Goal: Task Accomplishment & Management: Manage account settings

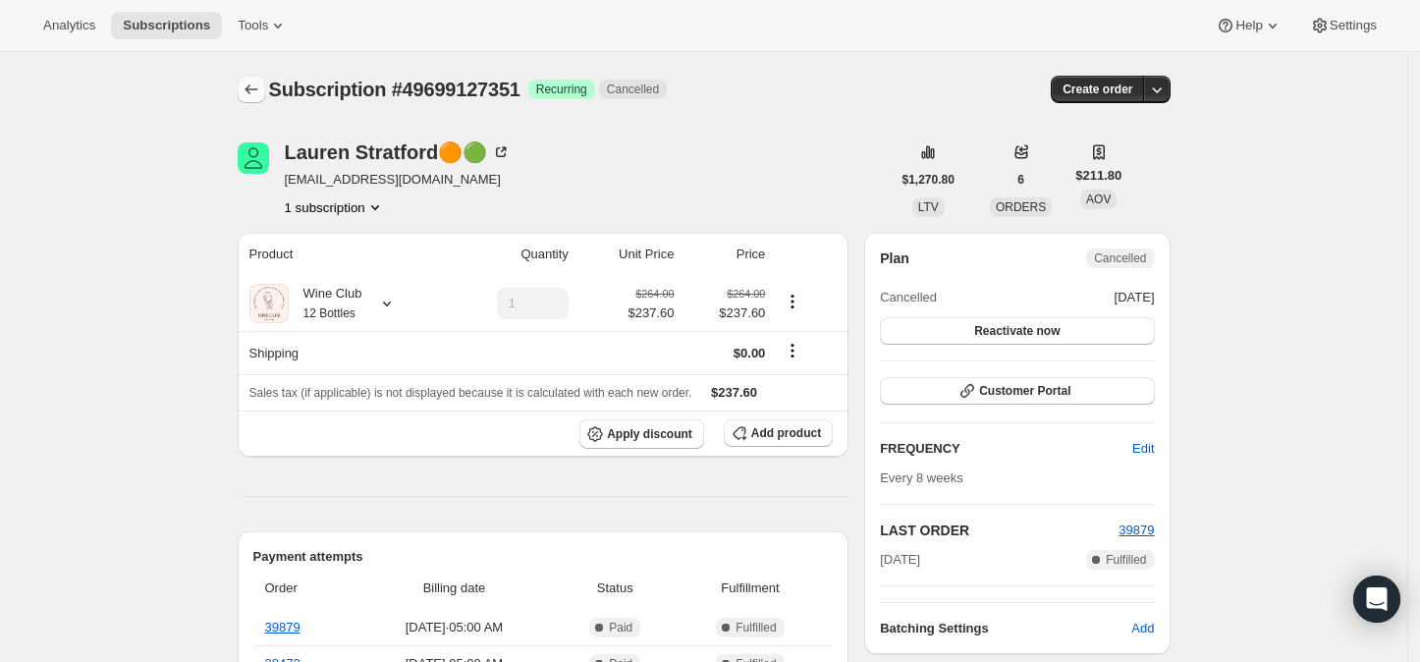
click at [256, 88] on icon "Subscriptions" at bounding box center [252, 90] width 20 height 20
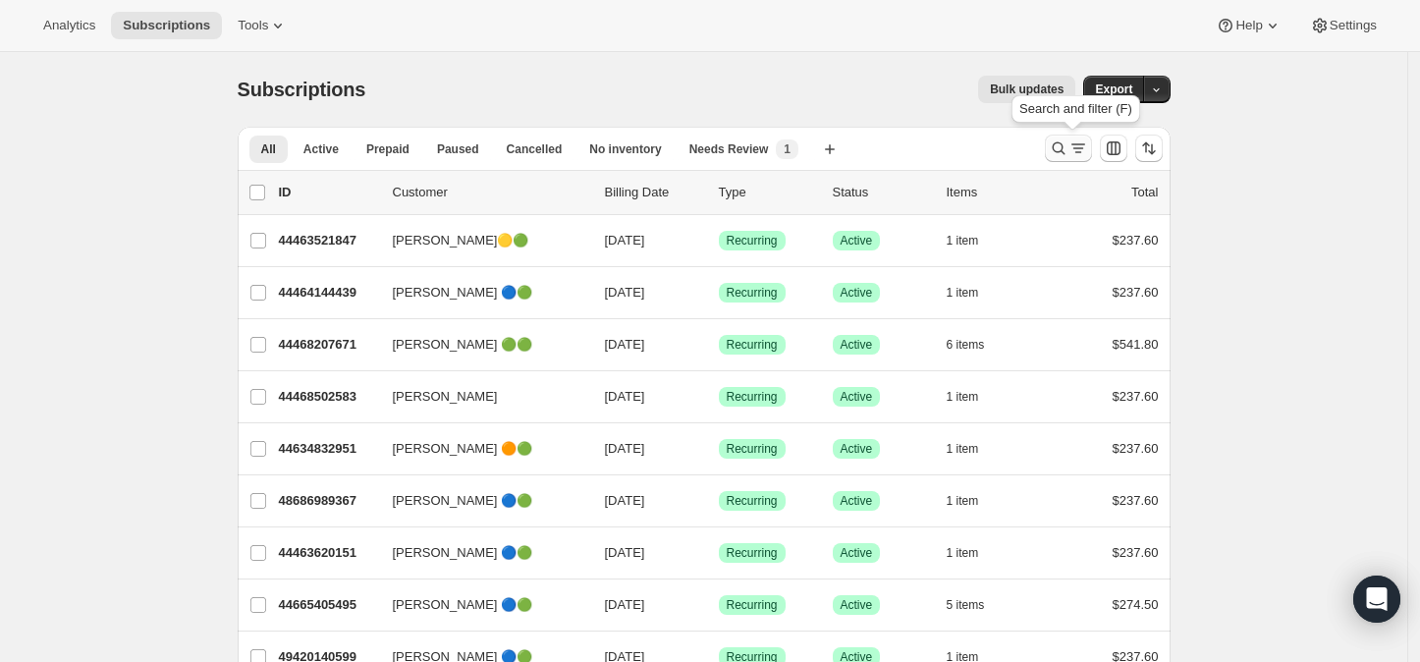
click at [1066, 147] on icon "Search and filter results" at bounding box center [1059, 148] width 20 height 20
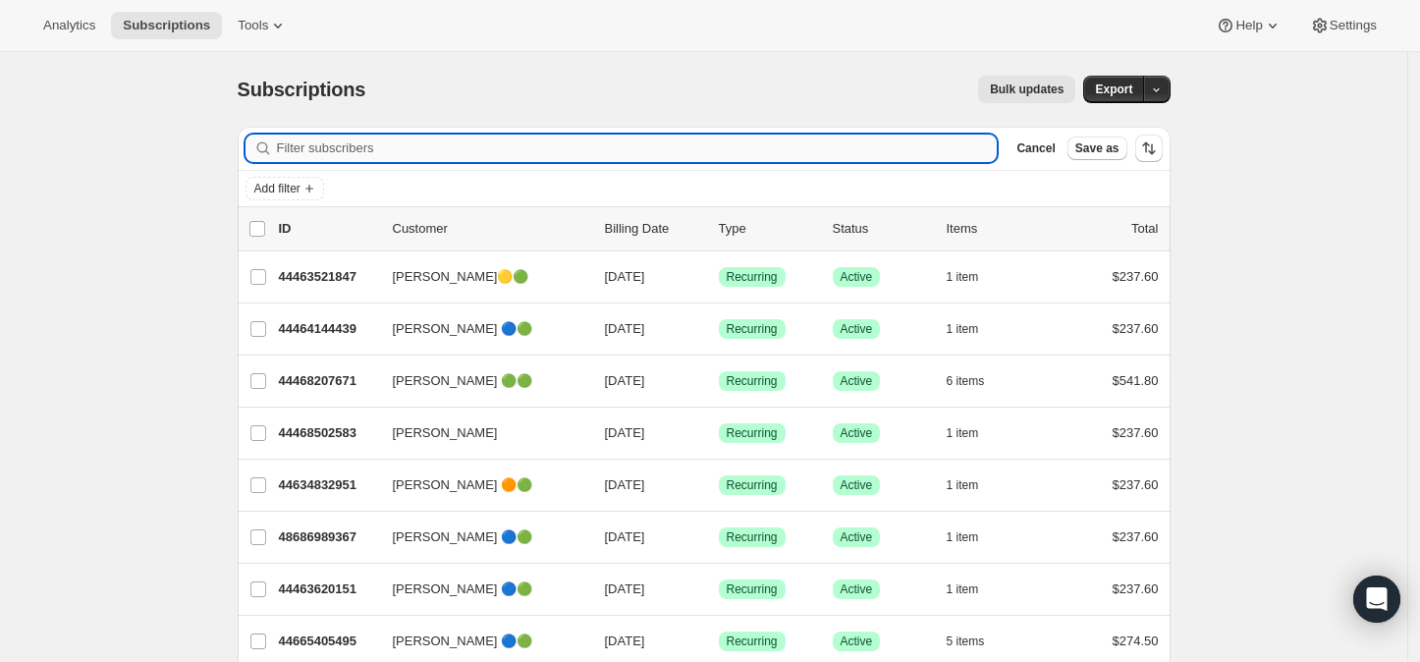
click at [307, 142] on input "Filter subscribers" at bounding box center [637, 148] width 721 height 27
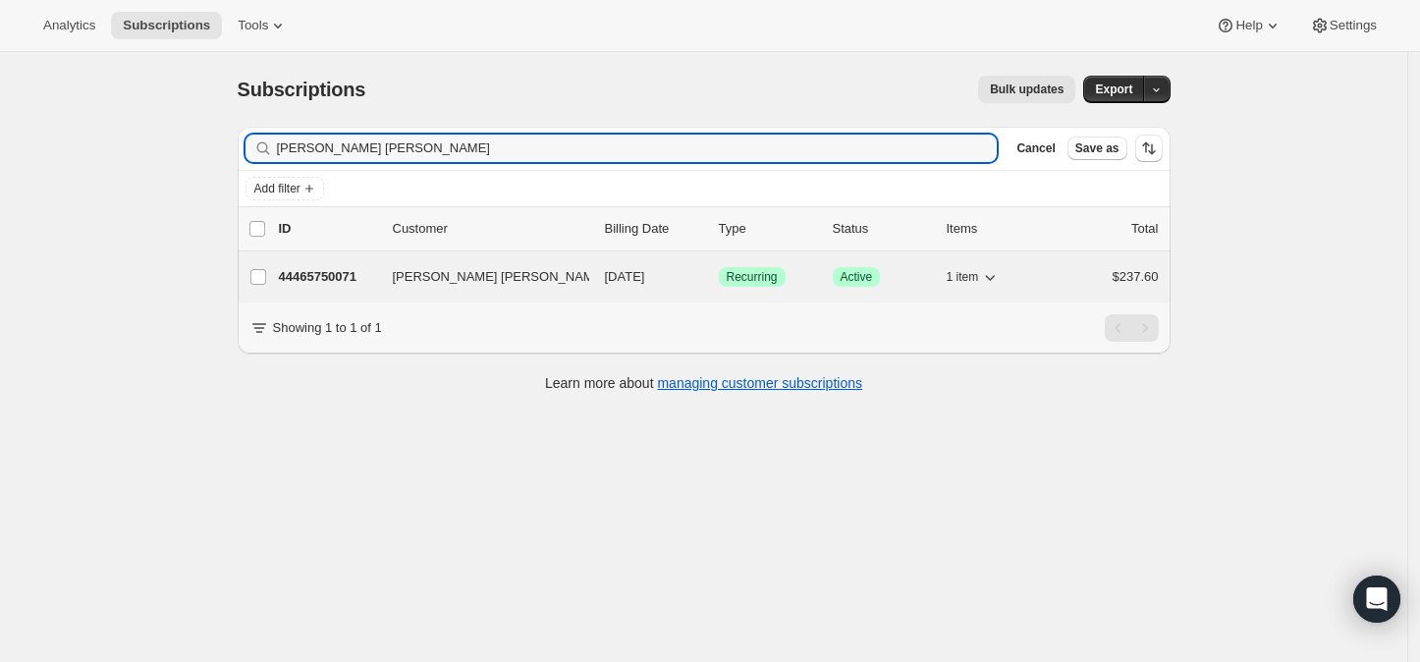
type input "[PERSON_NAME] [PERSON_NAME]"
click at [337, 272] on p "44465750071" at bounding box center [328, 277] width 98 height 20
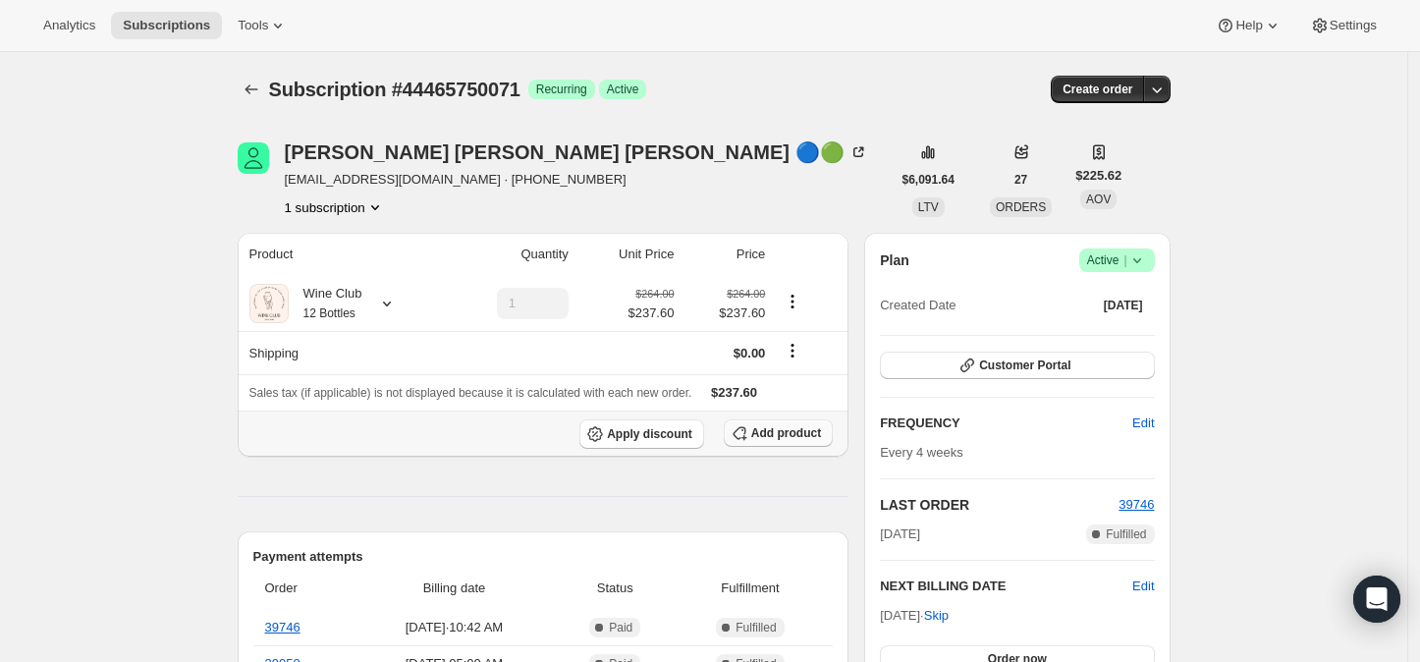
click at [787, 436] on span "Add product" at bounding box center [786, 433] width 70 height 16
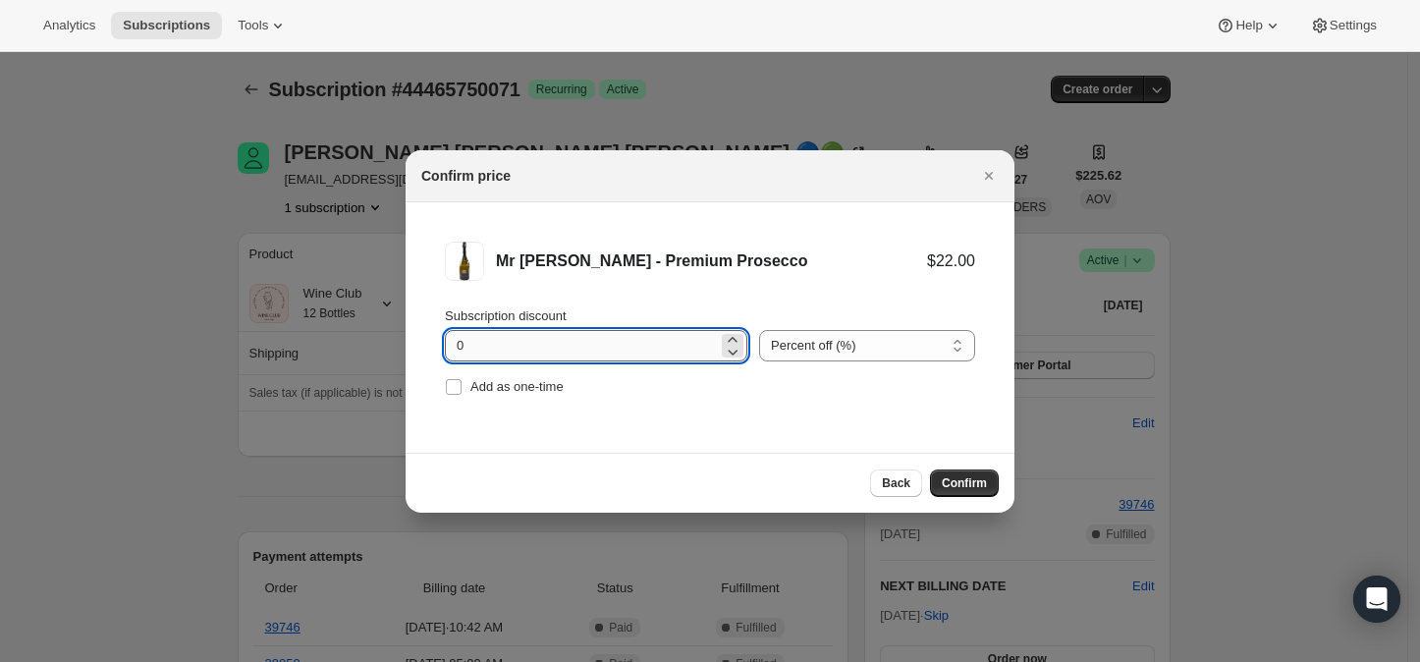
click at [481, 346] on input "0" at bounding box center [581, 345] width 273 height 31
type input "100"
click at [452, 389] on input "Add as one-time" at bounding box center [454, 387] width 16 height 16
checkbox input "true"
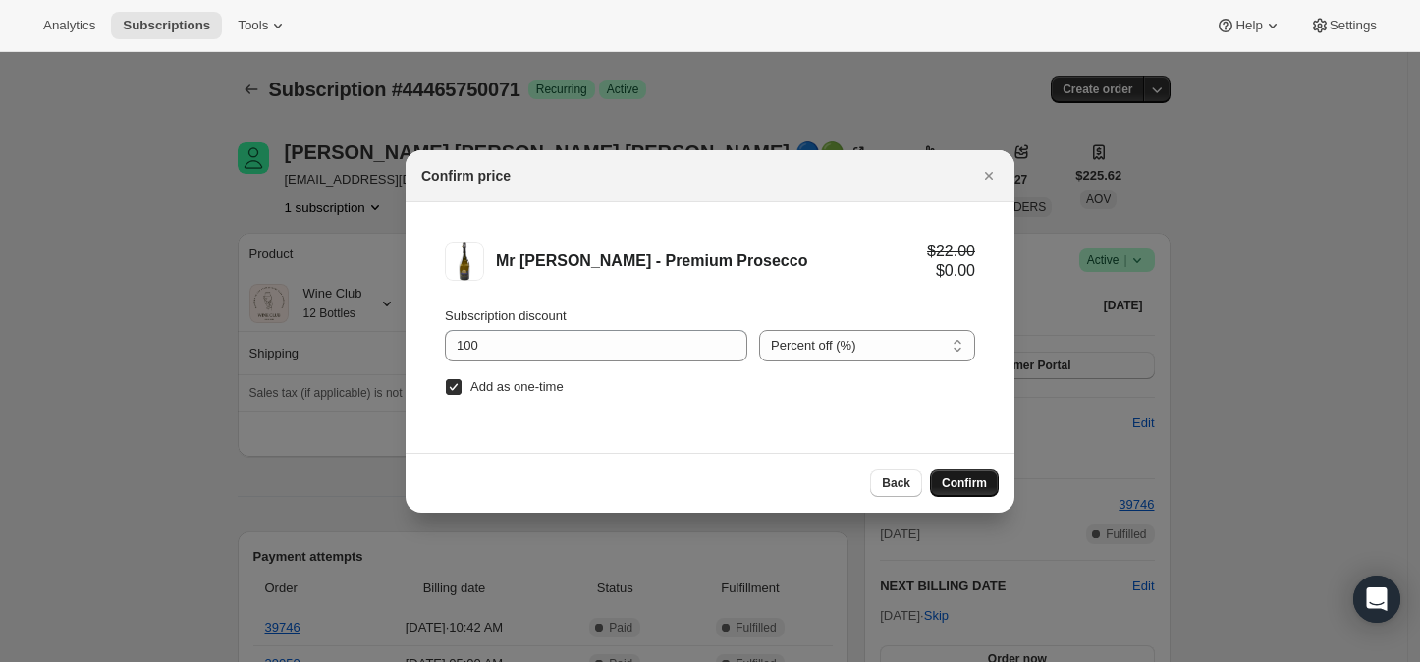
click at [943, 484] on span "Confirm" at bounding box center [964, 483] width 45 height 16
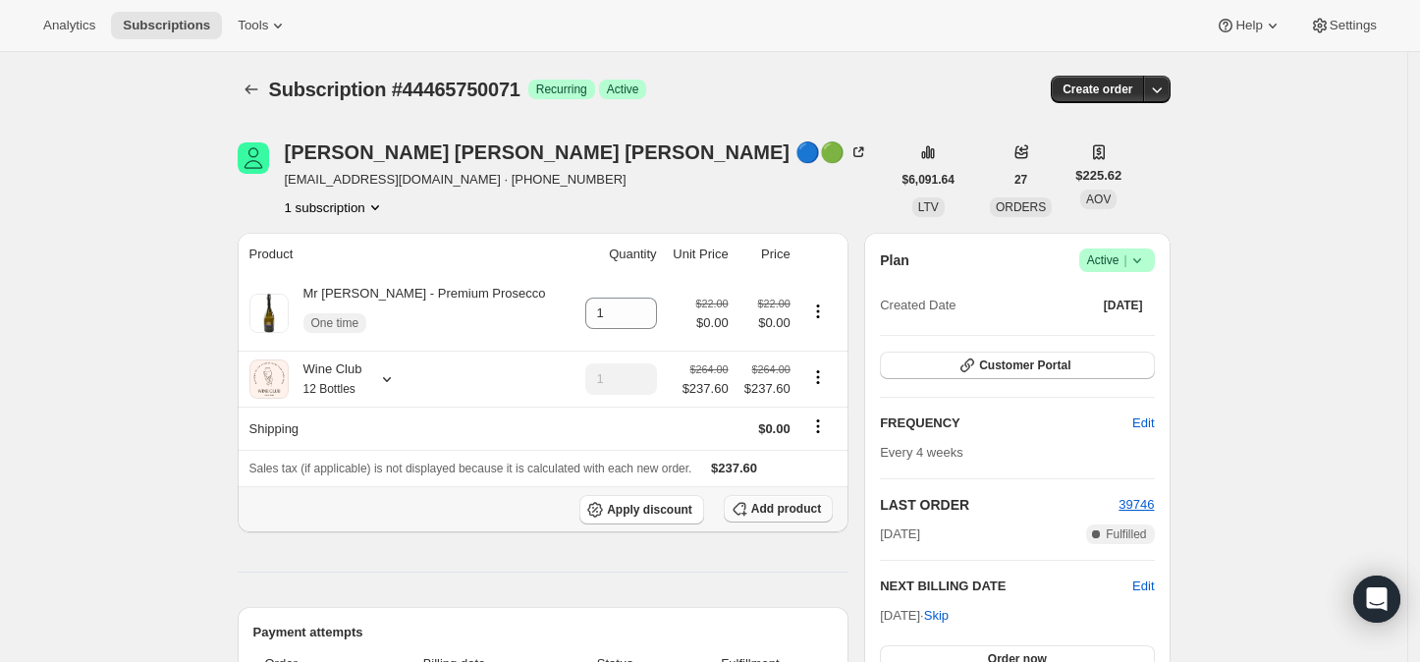
click at [770, 505] on span "Add product" at bounding box center [786, 509] width 70 height 16
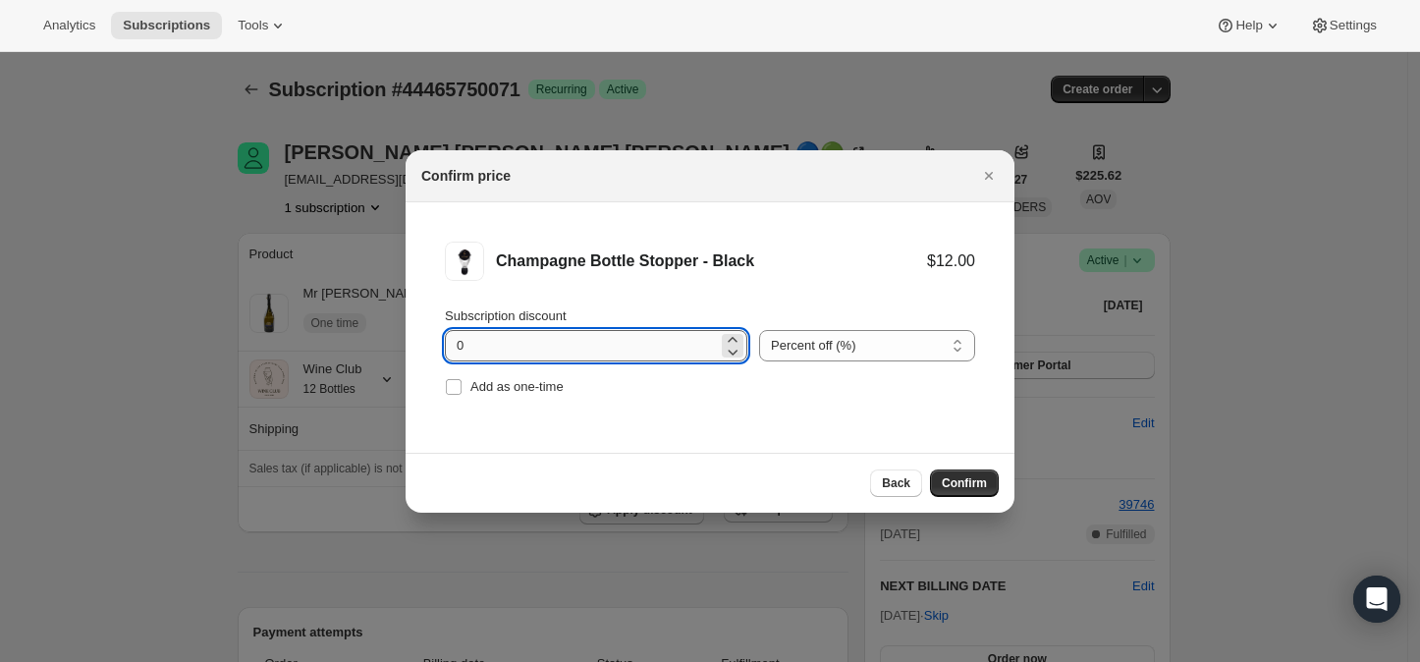
click at [481, 345] on input "0" at bounding box center [581, 345] width 273 height 31
type input "100"
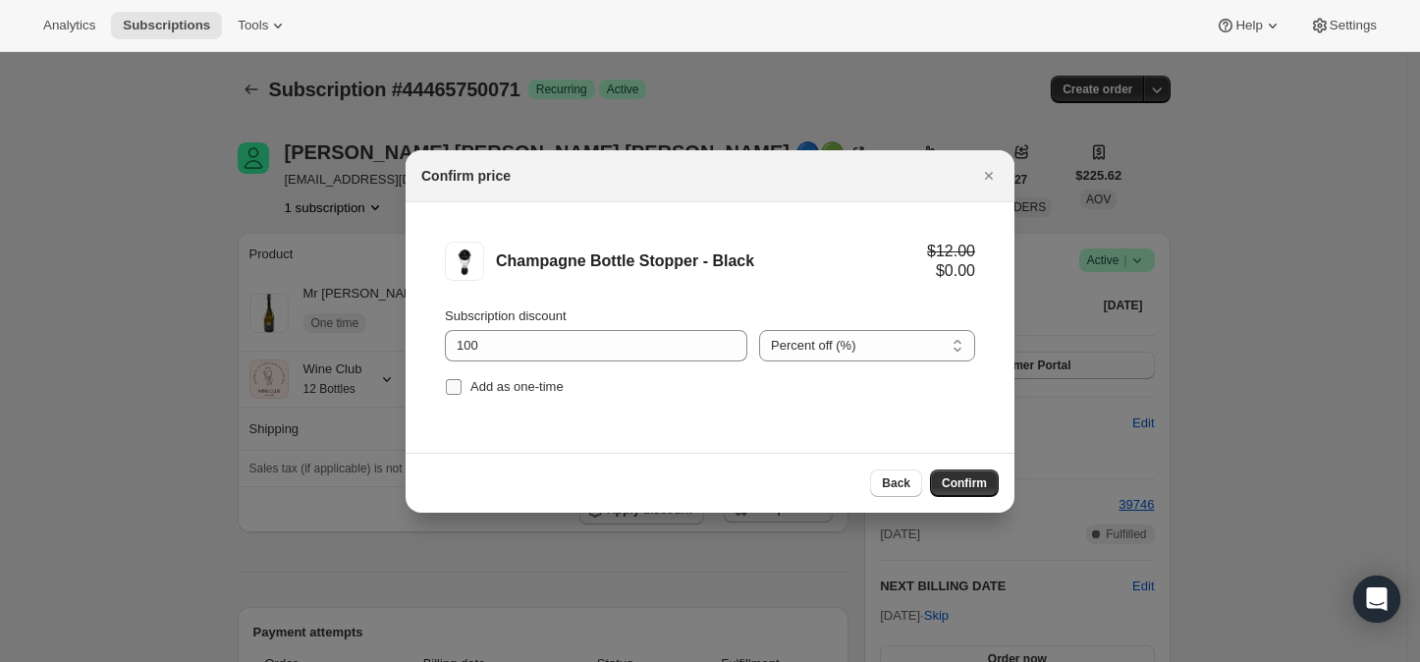
click at [447, 378] on span ":rvo:" at bounding box center [454, 387] width 18 height 18
click at [447, 379] on input "Add as one-time" at bounding box center [454, 387] width 16 height 16
checkbox input "true"
click at [953, 480] on span "Confirm" at bounding box center [964, 483] width 45 height 16
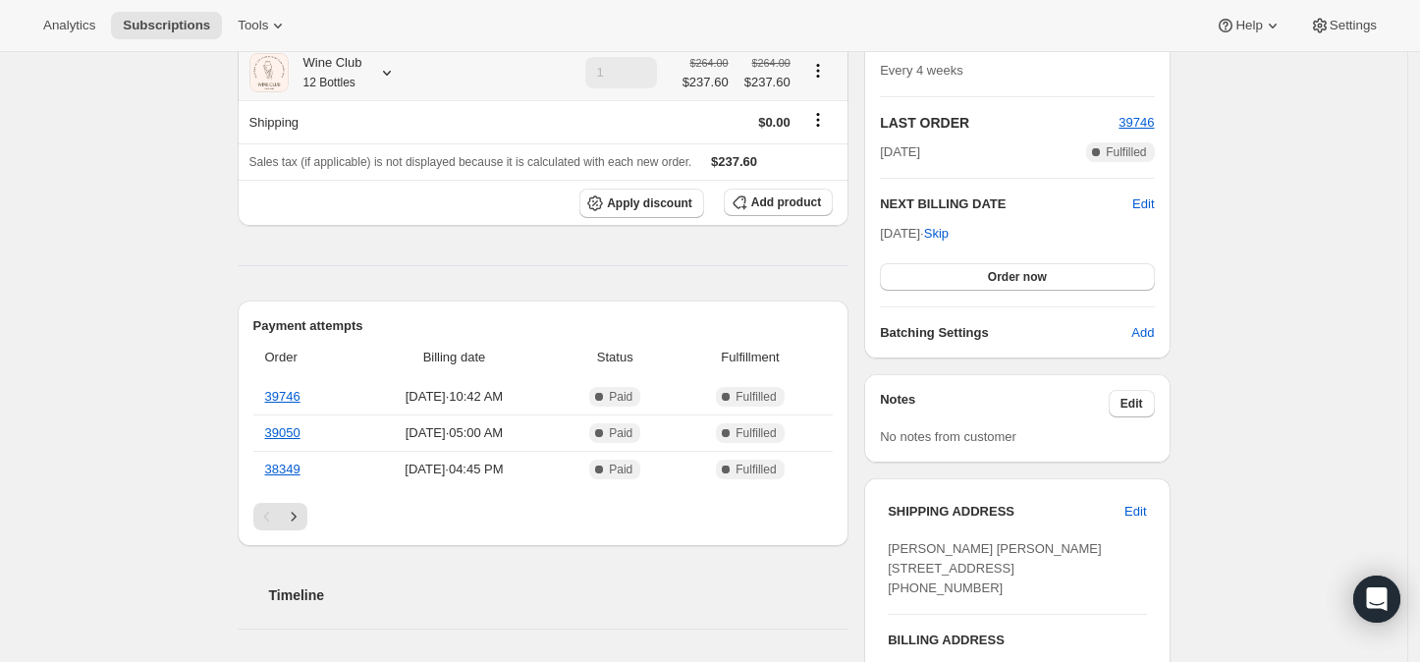
scroll to position [436, 0]
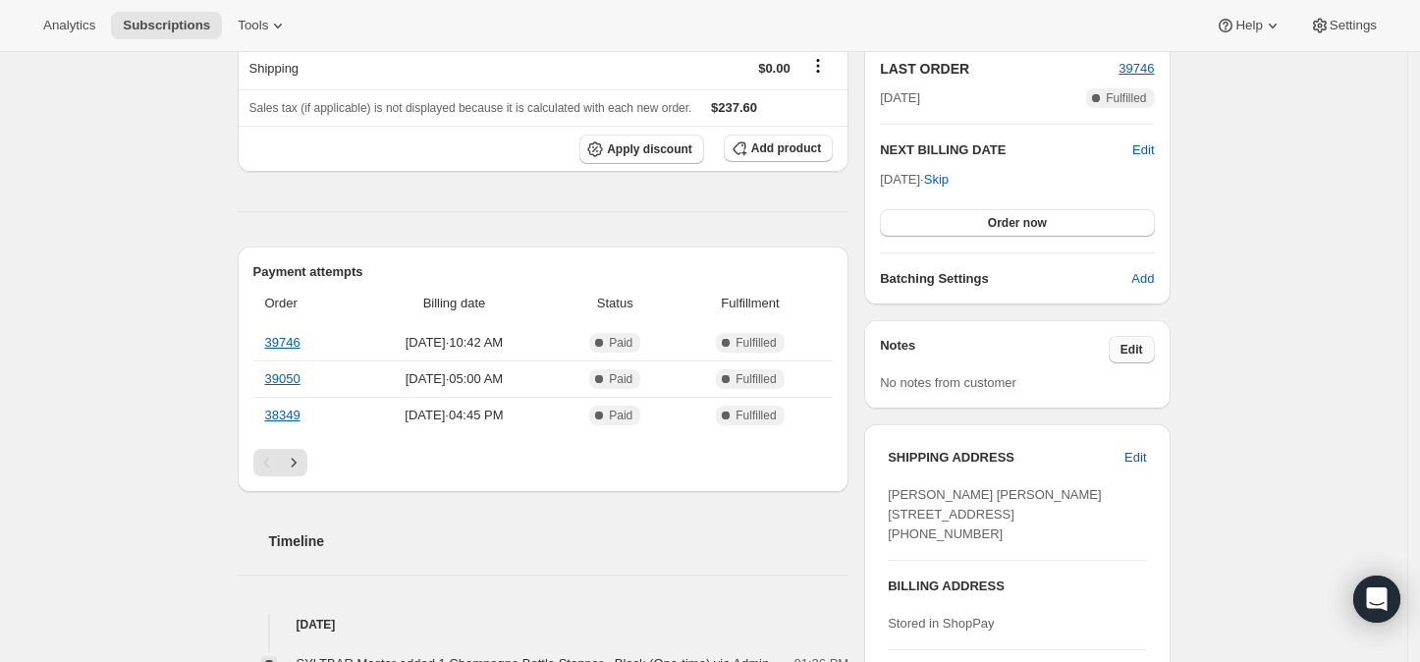
click at [1134, 347] on span "Edit" at bounding box center [1132, 350] width 23 height 16
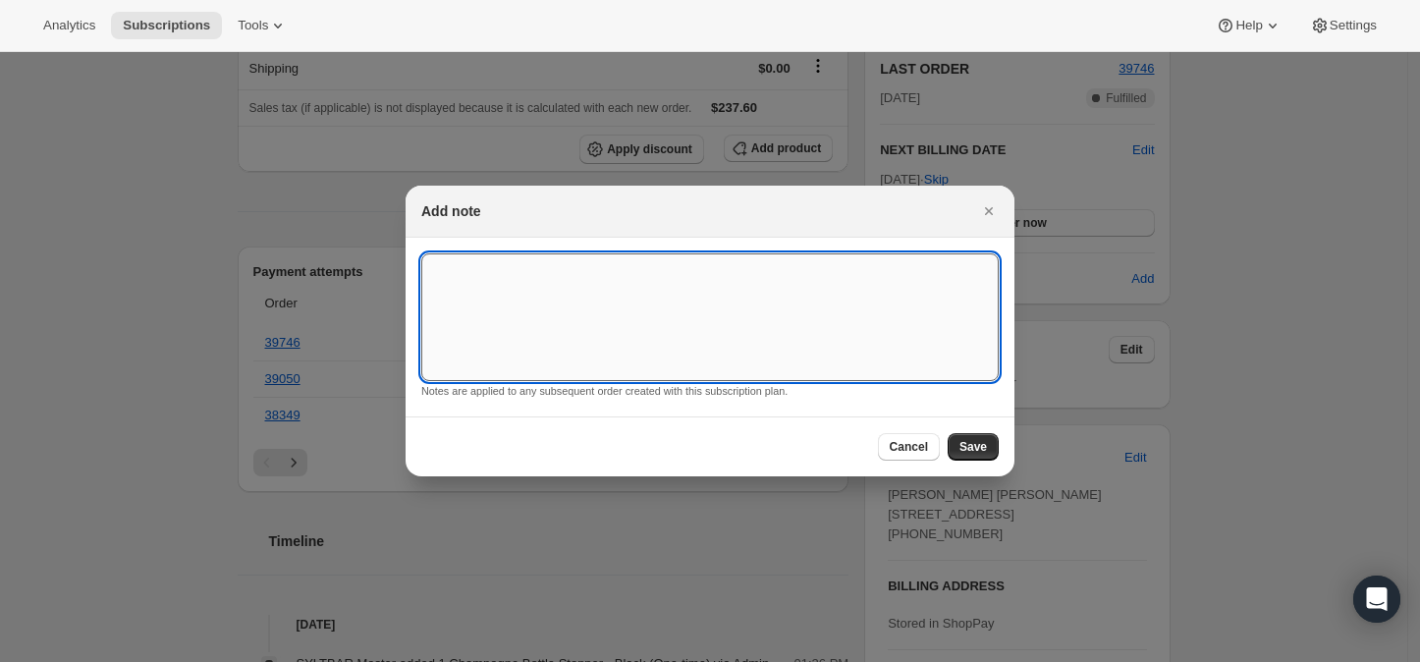
click at [553, 288] on textarea ":r12t:" at bounding box center [709, 317] width 577 height 128
drag, startPoint x: 432, startPoint y: 267, endPoint x: 543, endPoint y: 290, distance: 113.2
click at [543, 290] on textarea "Customer complained about taste of one Mr. Replacement added to upcoming order …" at bounding box center [709, 317] width 577 height 128
click at [656, 288] on textarea "Customer complained about taste of one Mr. Replacement added to upcoming order …" at bounding box center [709, 317] width 577 height 128
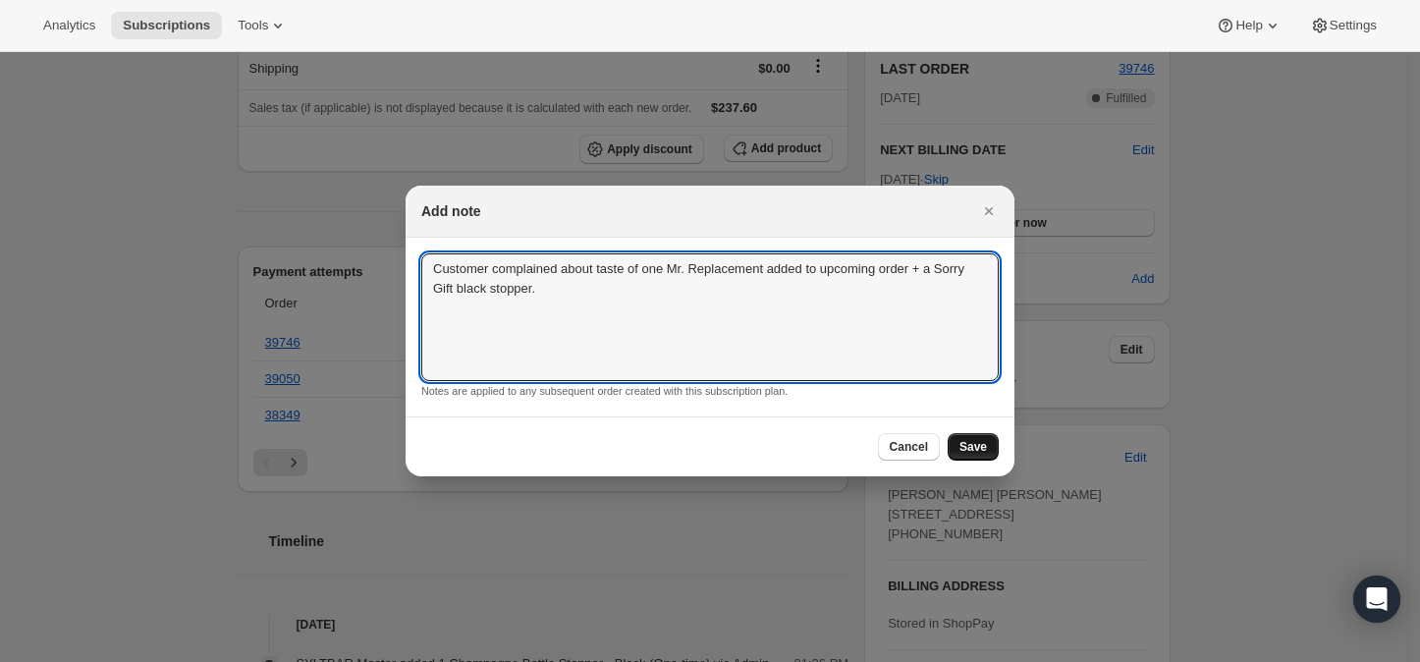
type textarea "Customer complained about taste of one Mr. Replacement added to upcoming order …"
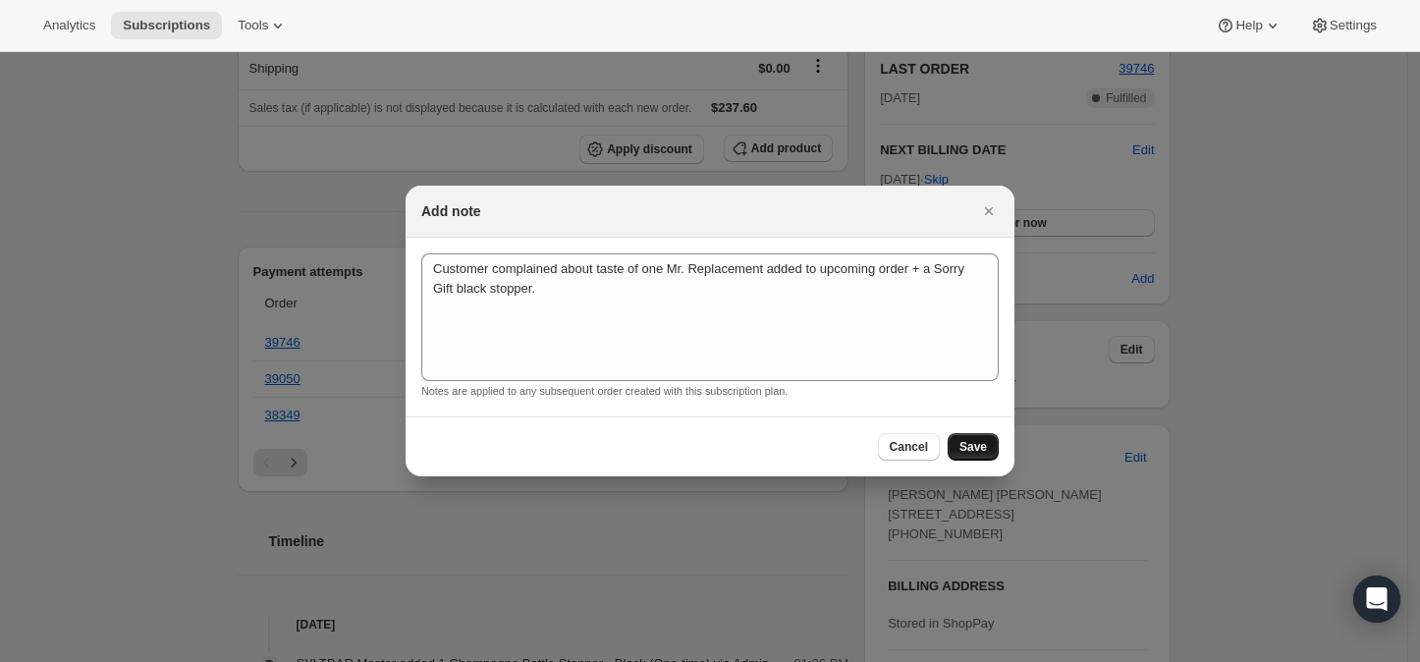
click at [964, 438] on button "Save" at bounding box center [973, 446] width 51 height 27
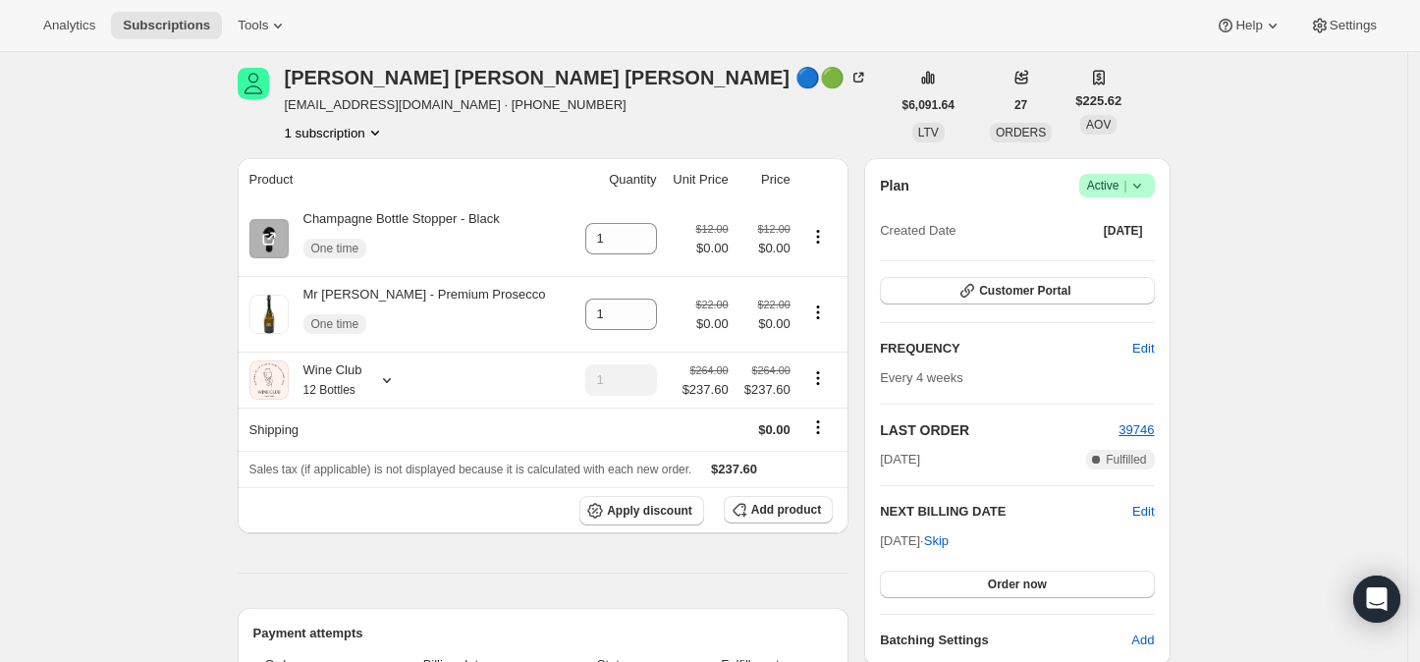
scroll to position [109, 0]
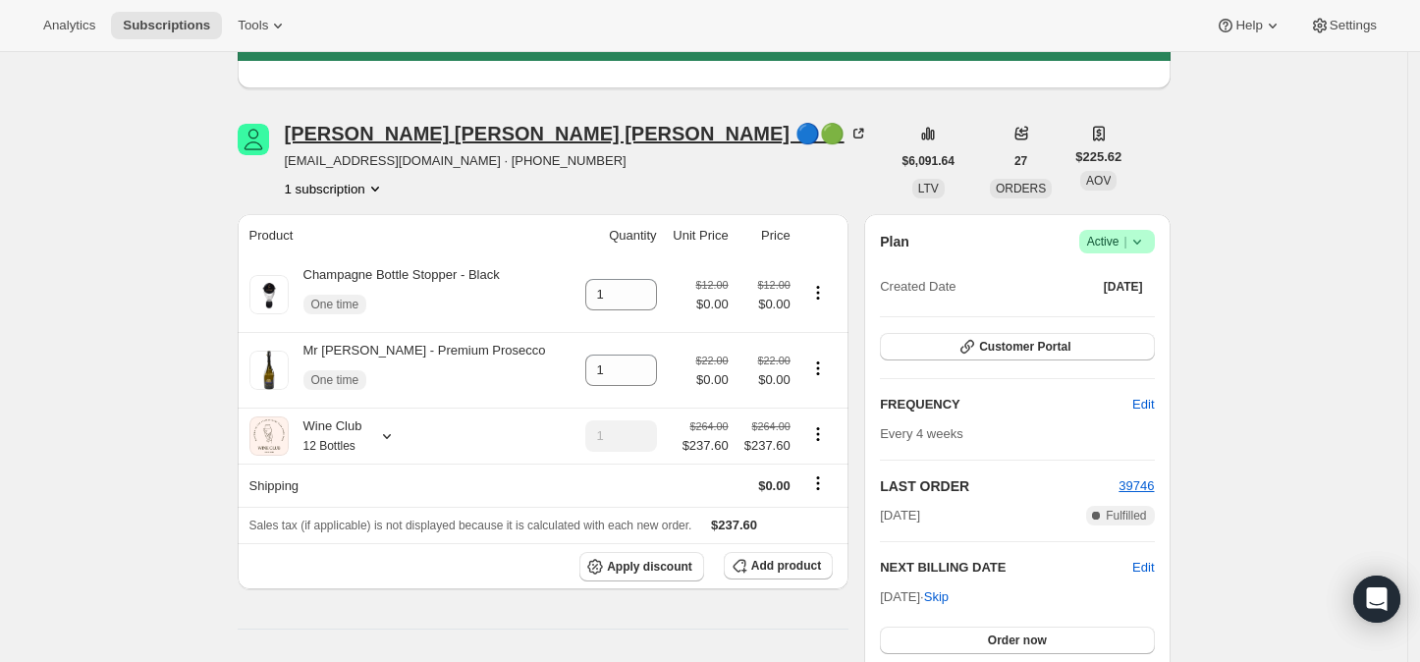
click at [849, 129] on icon at bounding box center [859, 134] width 20 height 20
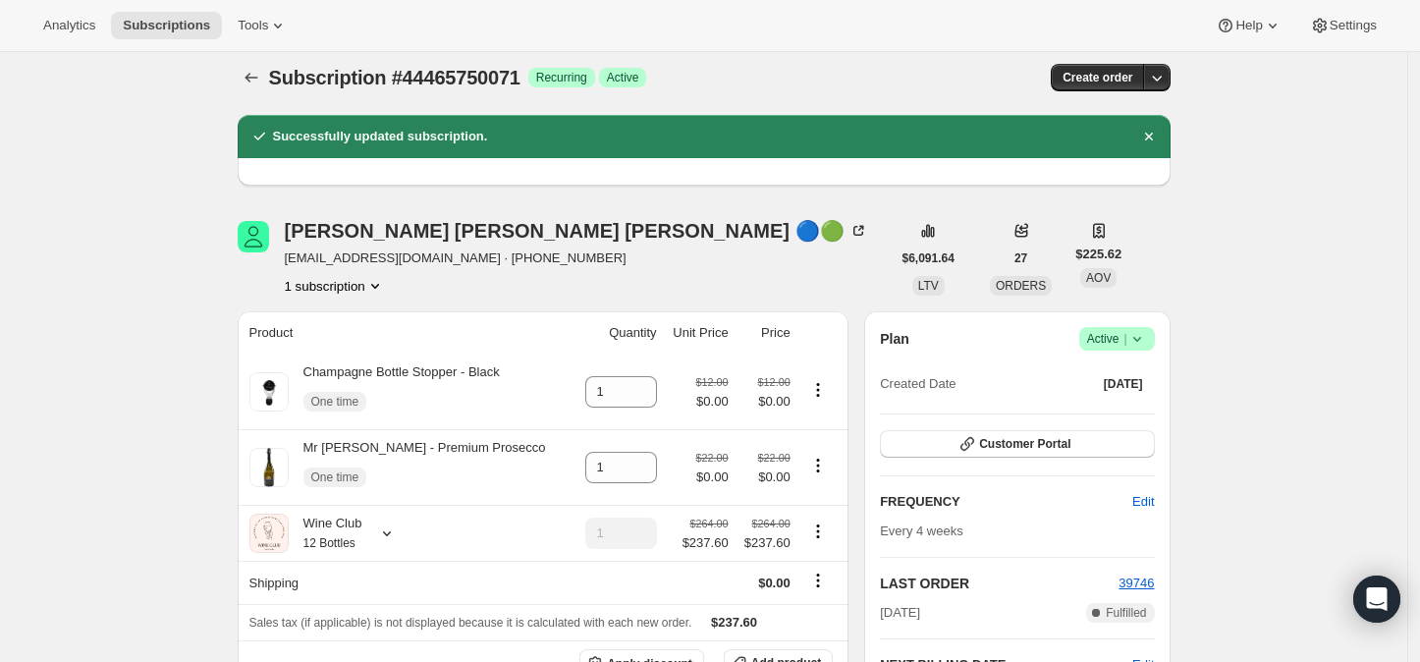
scroll to position [0, 0]
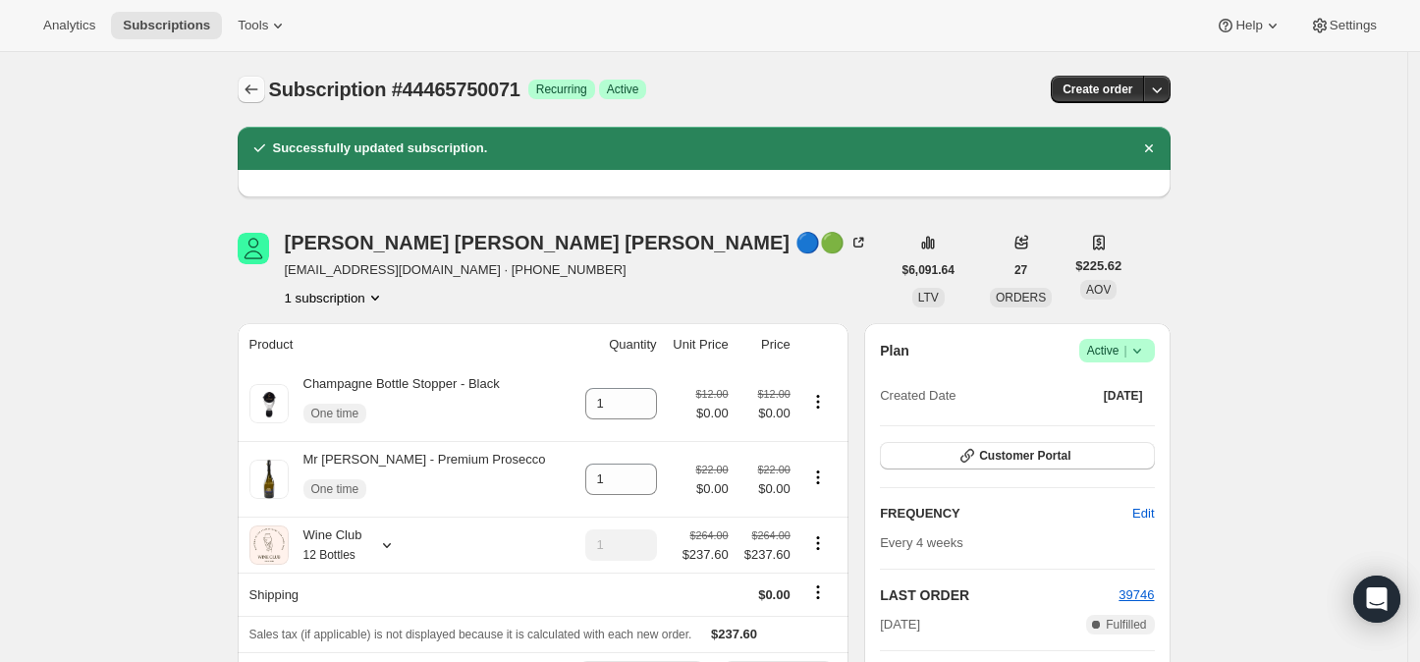
click at [256, 90] on icon "Subscriptions" at bounding box center [252, 90] width 20 height 20
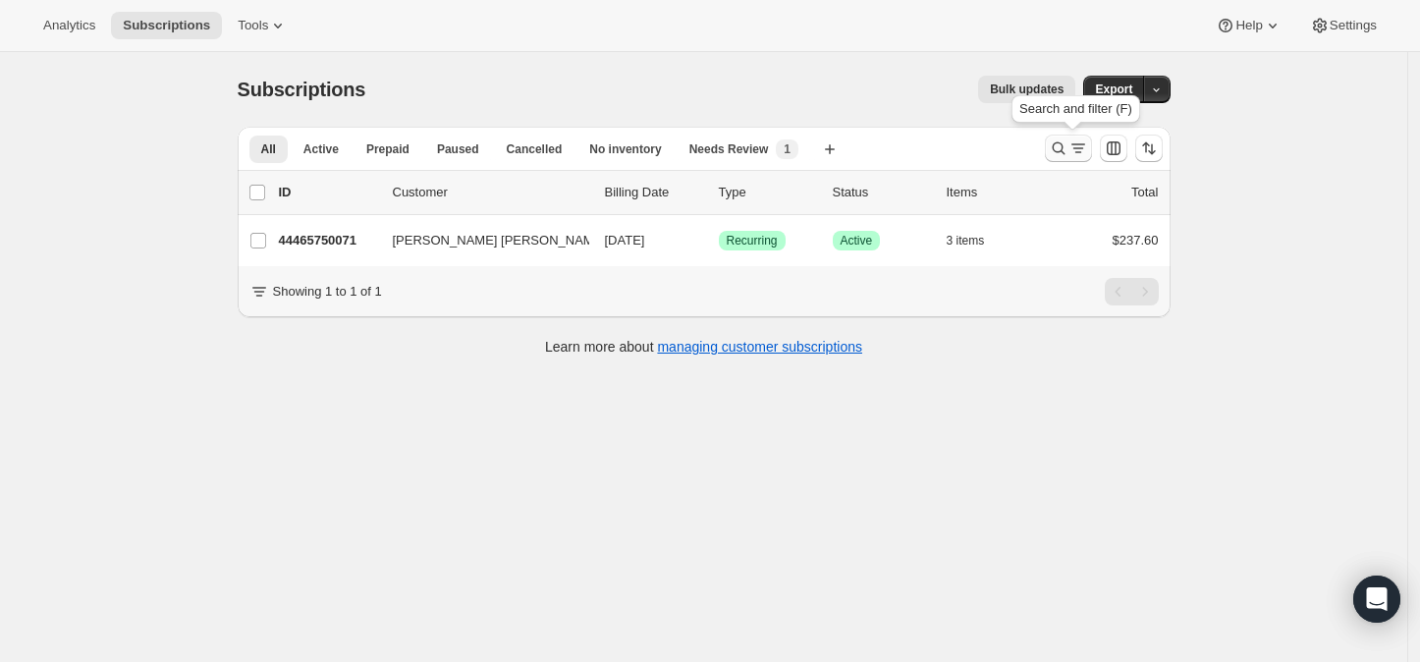
click at [1065, 149] on icon "Search and filter results" at bounding box center [1058, 148] width 13 height 13
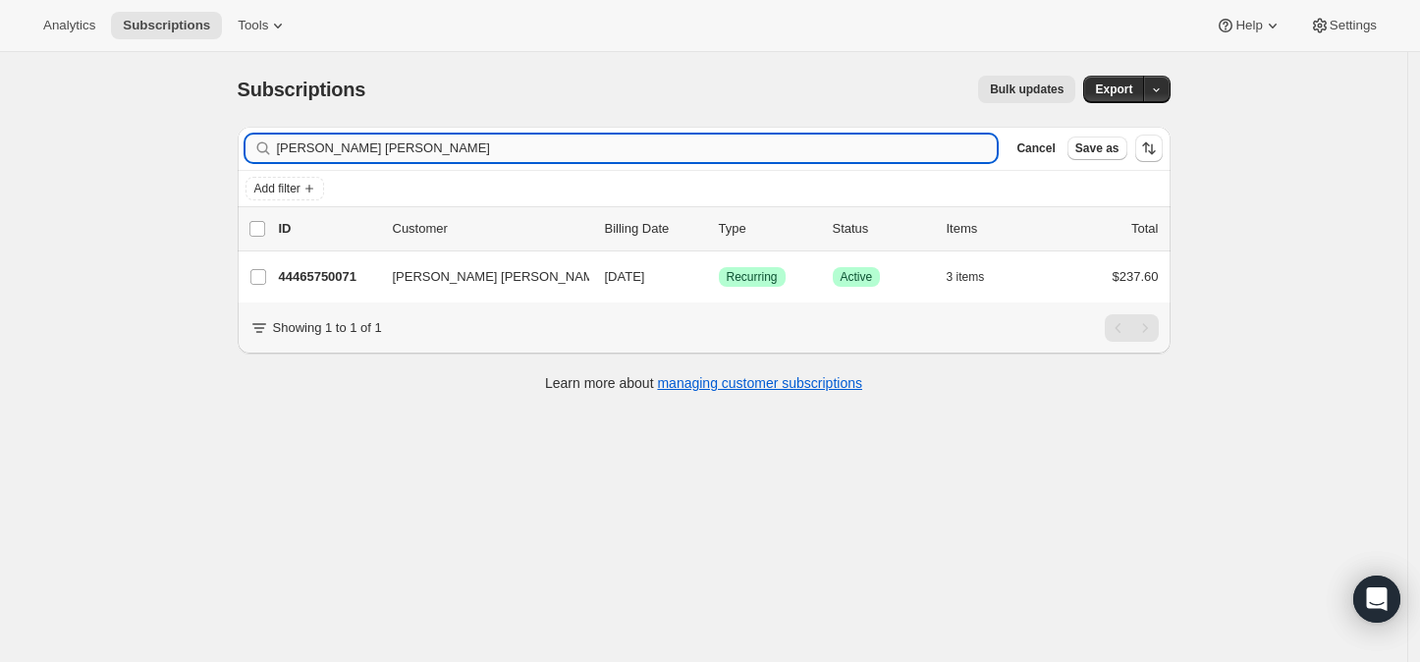
drag, startPoint x: 411, startPoint y: 145, endPoint x: 282, endPoint y: 155, distance: 129.0
click at [281, 150] on div "[PERSON_NAME] [PERSON_NAME] Clear" at bounding box center [622, 148] width 752 height 27
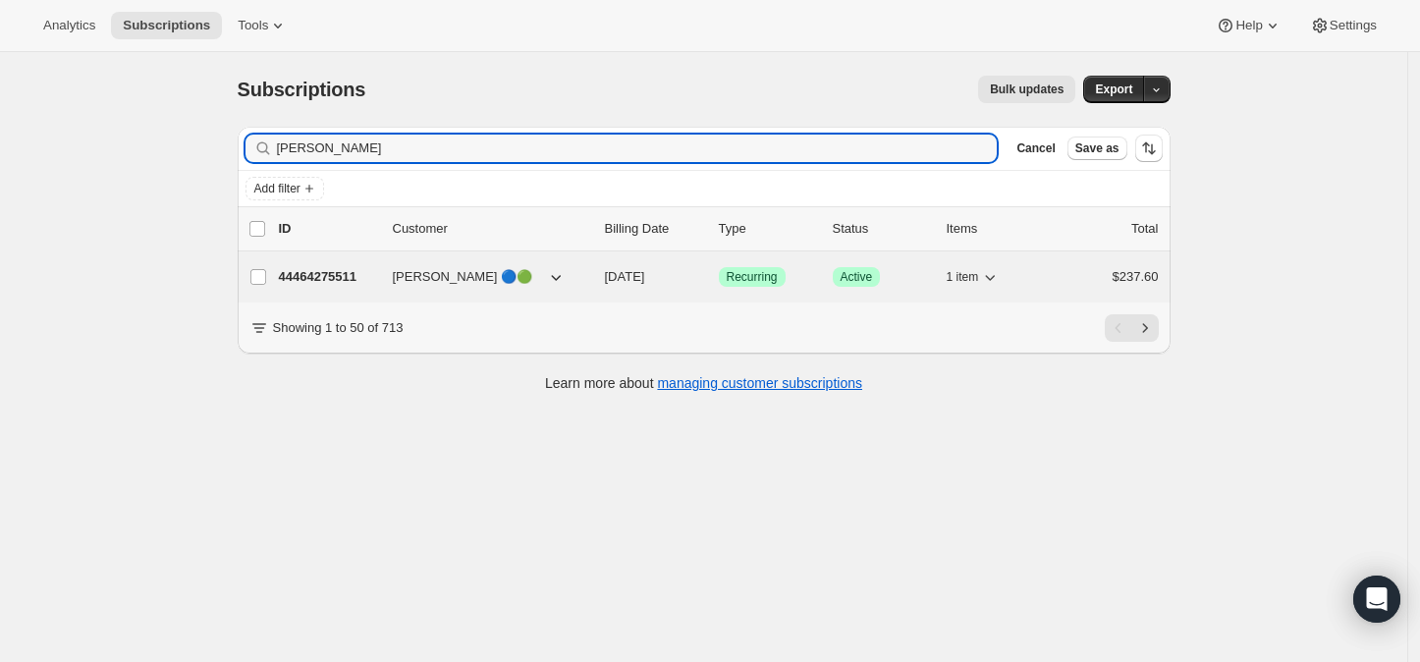
type input "[PERSON_NAME]"
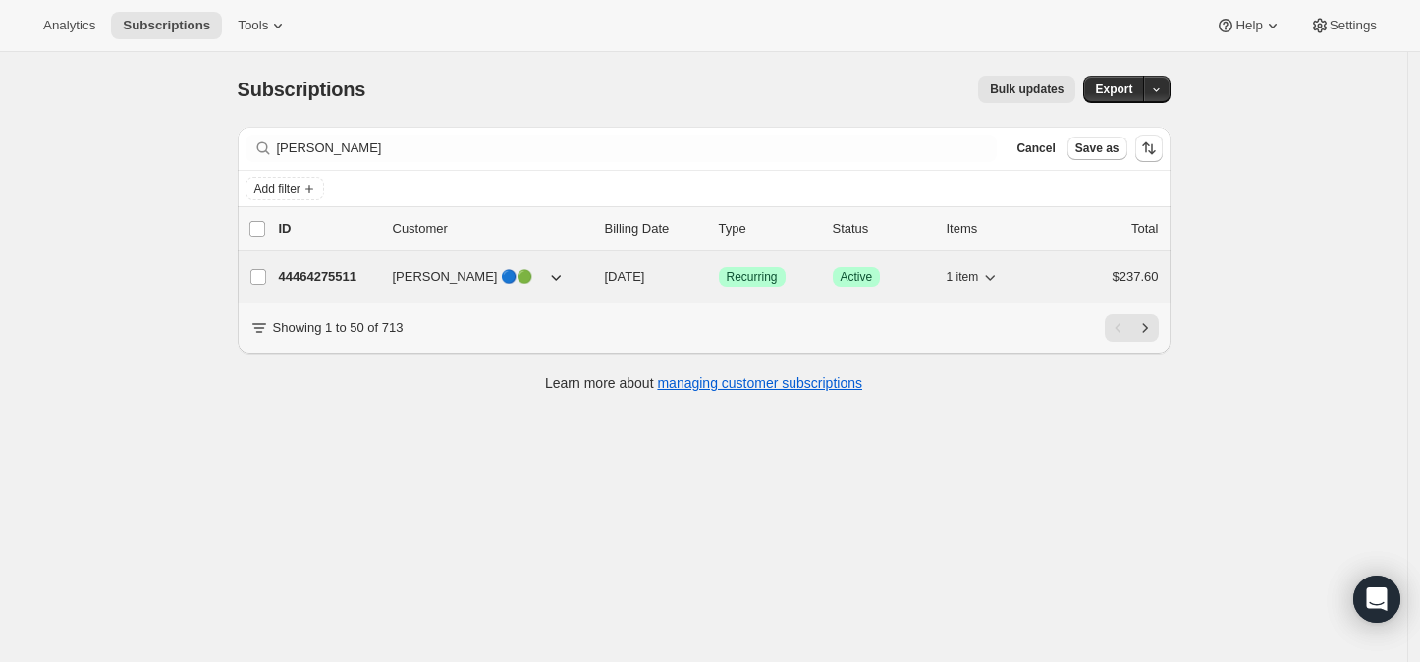
click at [325, 267] on p "44464275511" at bounding box center [328, 277] width 98 height 20
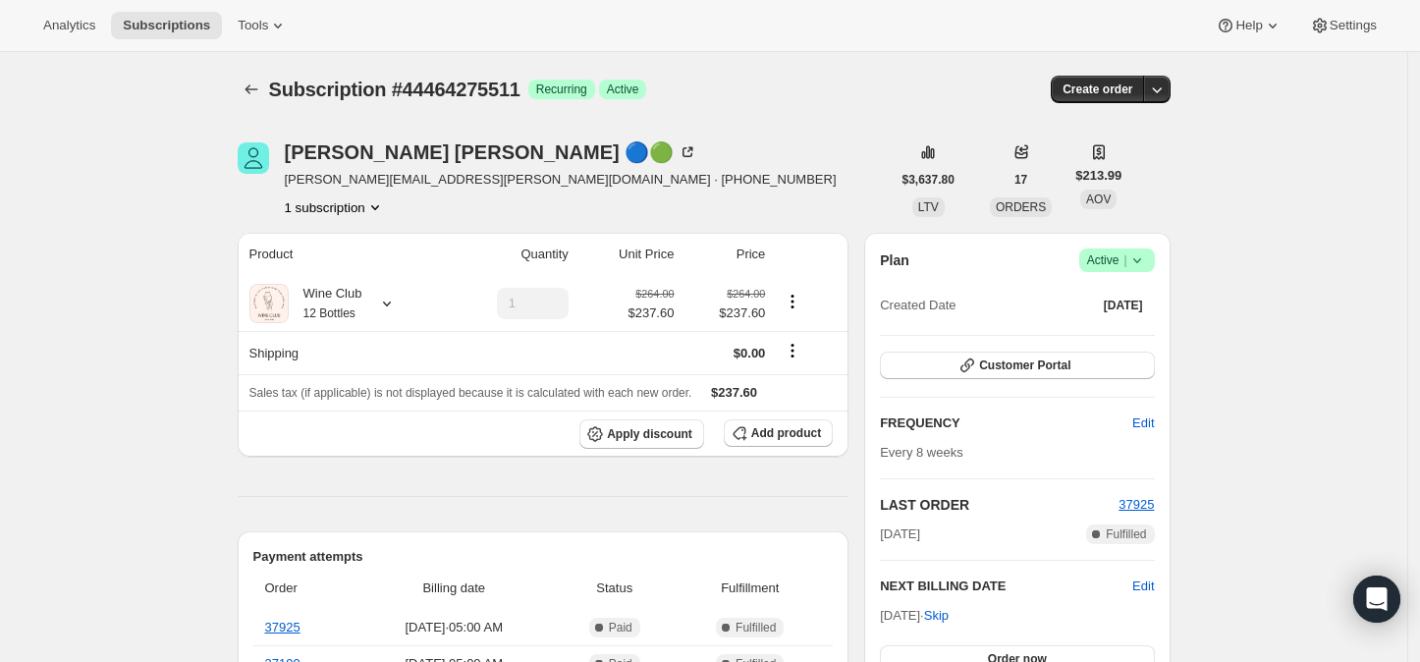
click at [1145, 260] on icon at bounding box center [1137, 260] width 20 height 20
click at [1145, 327] on span "Cancel subscription" at bounding box center [1123, 331] width 111 height 15
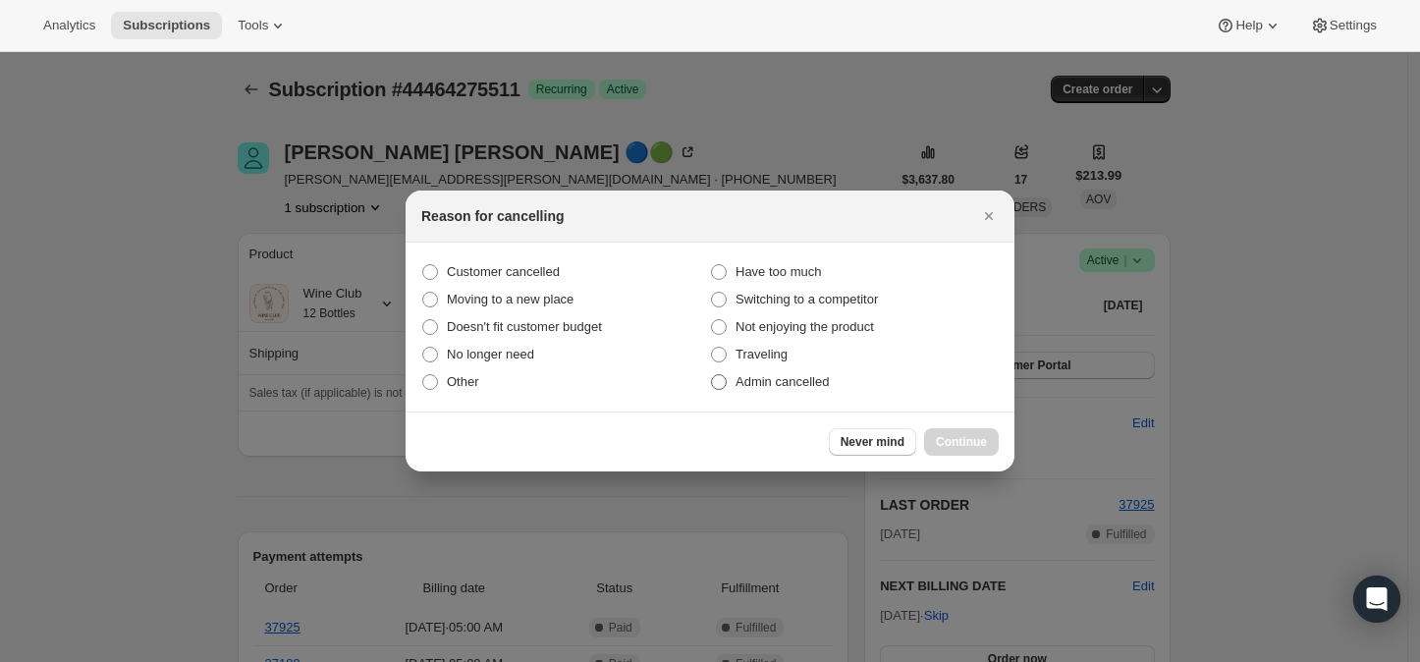
click at [720, 378] on span ":r1au:" at bounding box center [719, 382] width 16 height 16
click at [712, 375] on input "Admin cancelled" at bounding box center [711, 374] width 1 height 1
radio input "true"
click at [978, 440] on span "Continue" at bounding box center [961, 442] width 51 height 16
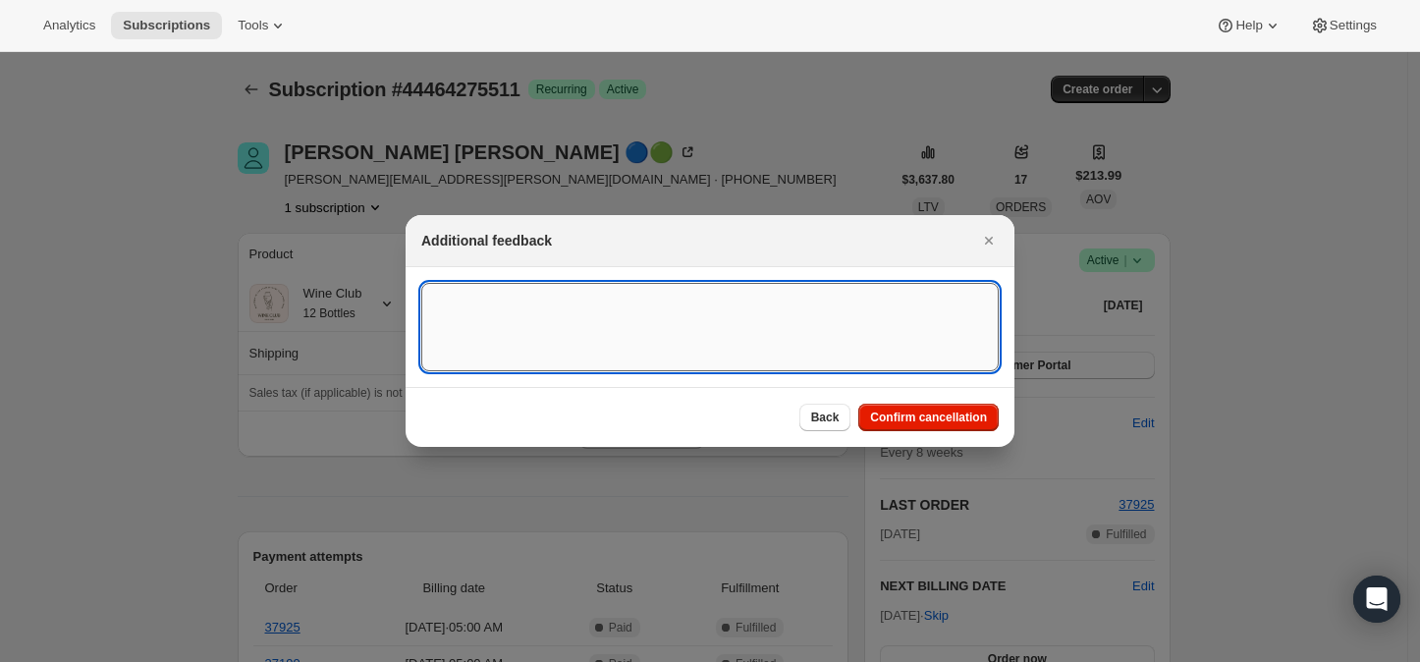
click at [543, 307] on textarea ":r1au:" at bounding box center [709, 327] width 577 height 88
type textarea "N/R"
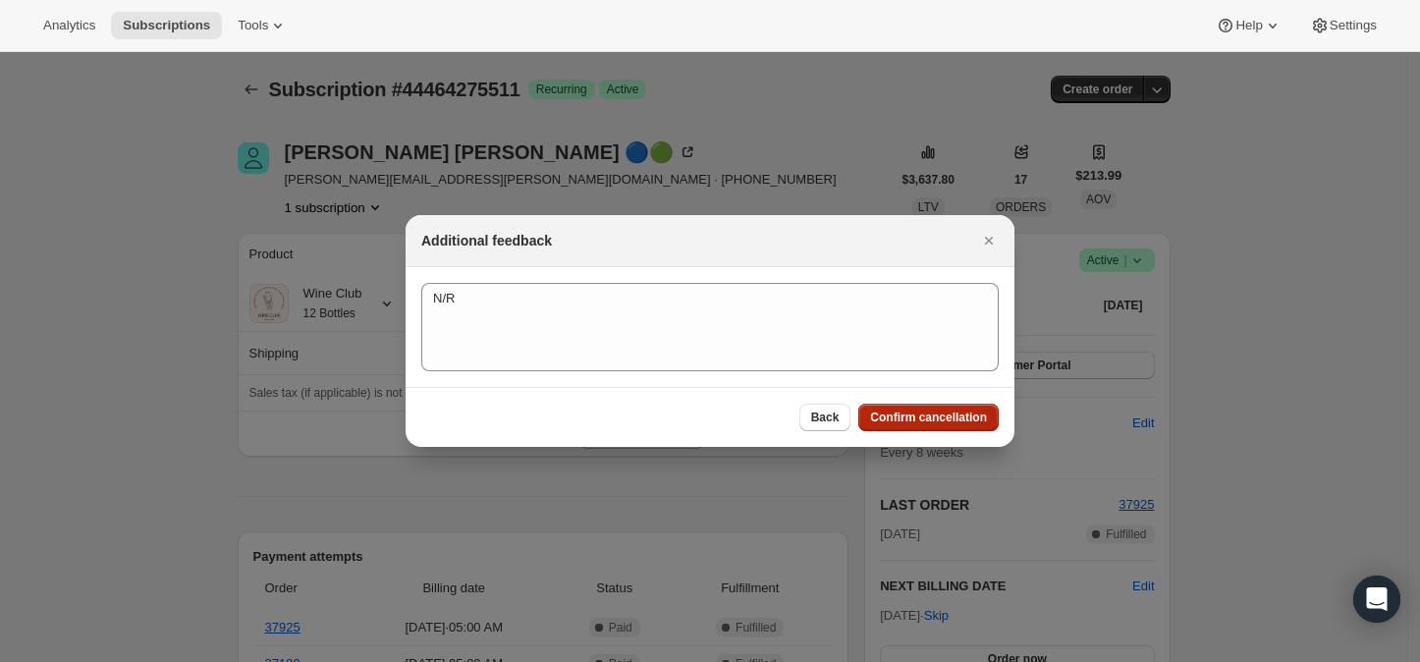
click at [919, 416] on span "Confirm cancellation" at bounding box center [928, 418] width 117 height 16
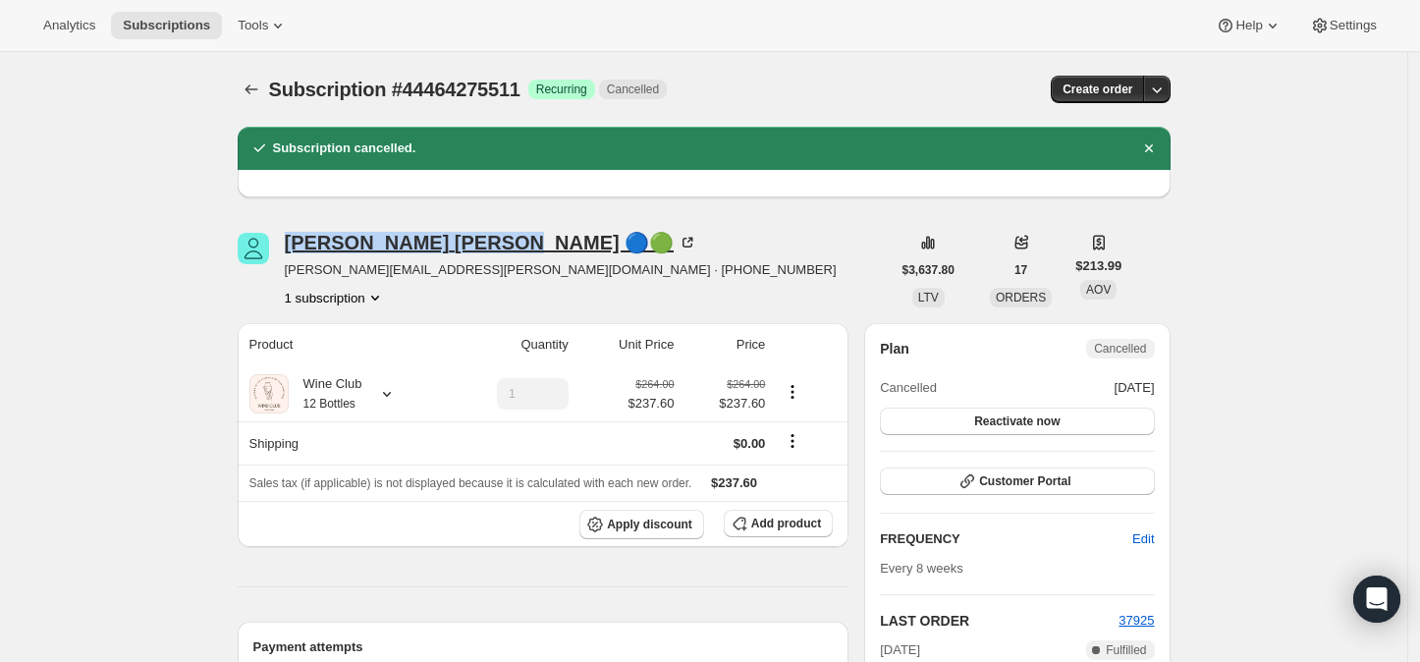
drag, startPoint x: 286, startPoint y: 247, endPoint x: 401, endPoint y: 249, distance: 114.9
click at [401, 249] on div "[PERSON_NAME] 🔵🟢 [PERSON_NAME][EMAIL_ADDRESS][PERSON_NAME][DOMAIN_NAME] · [PHON…" at bounding box center [564, 270] width 653 height 75
copy div "[PERSON_NAME]"
